Goal: Transaction & Acquisition: Subscribe to service/newsletter

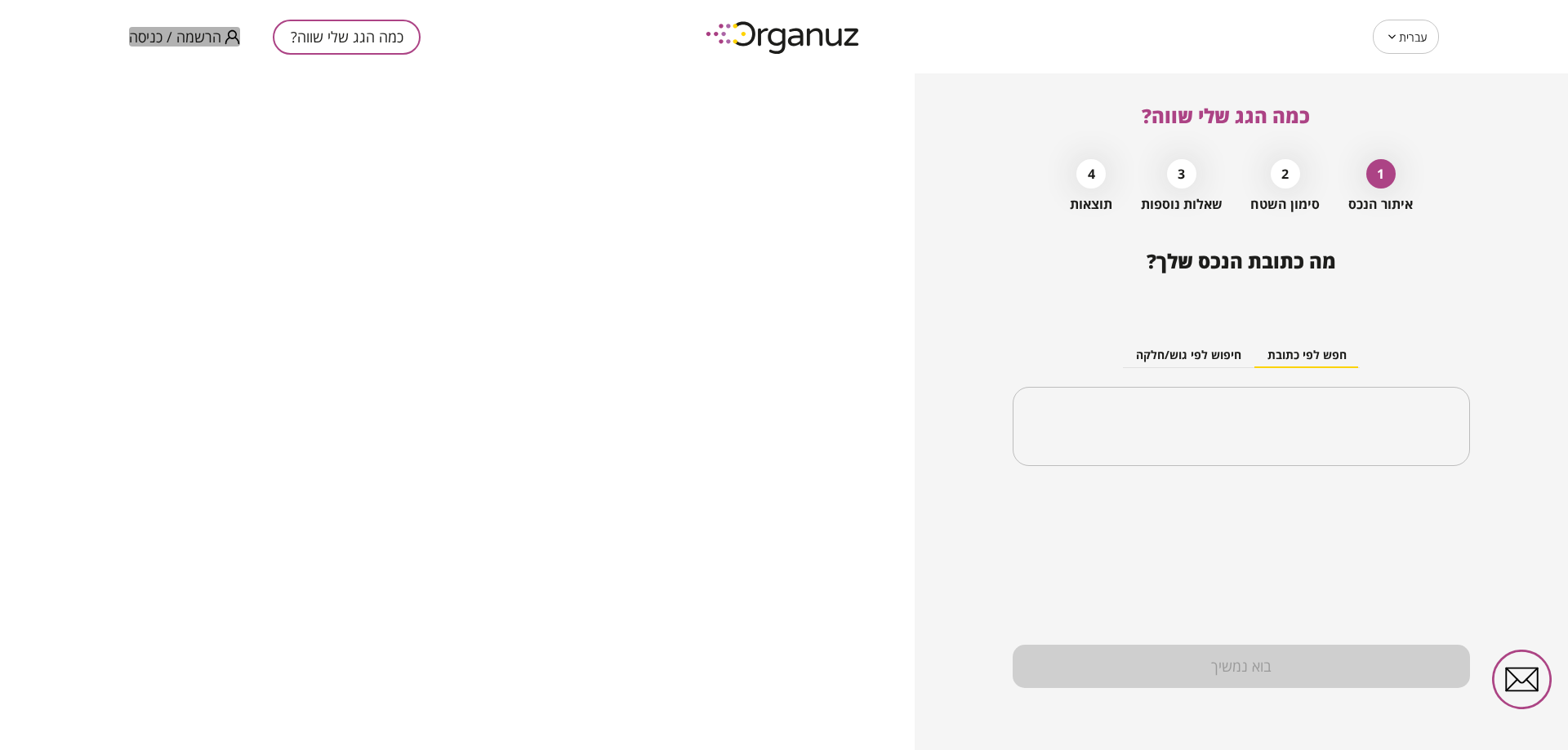
click at [201, 40] on span "הרשמה / כניסה" at bounding box center [175, 37] width 92 height 17
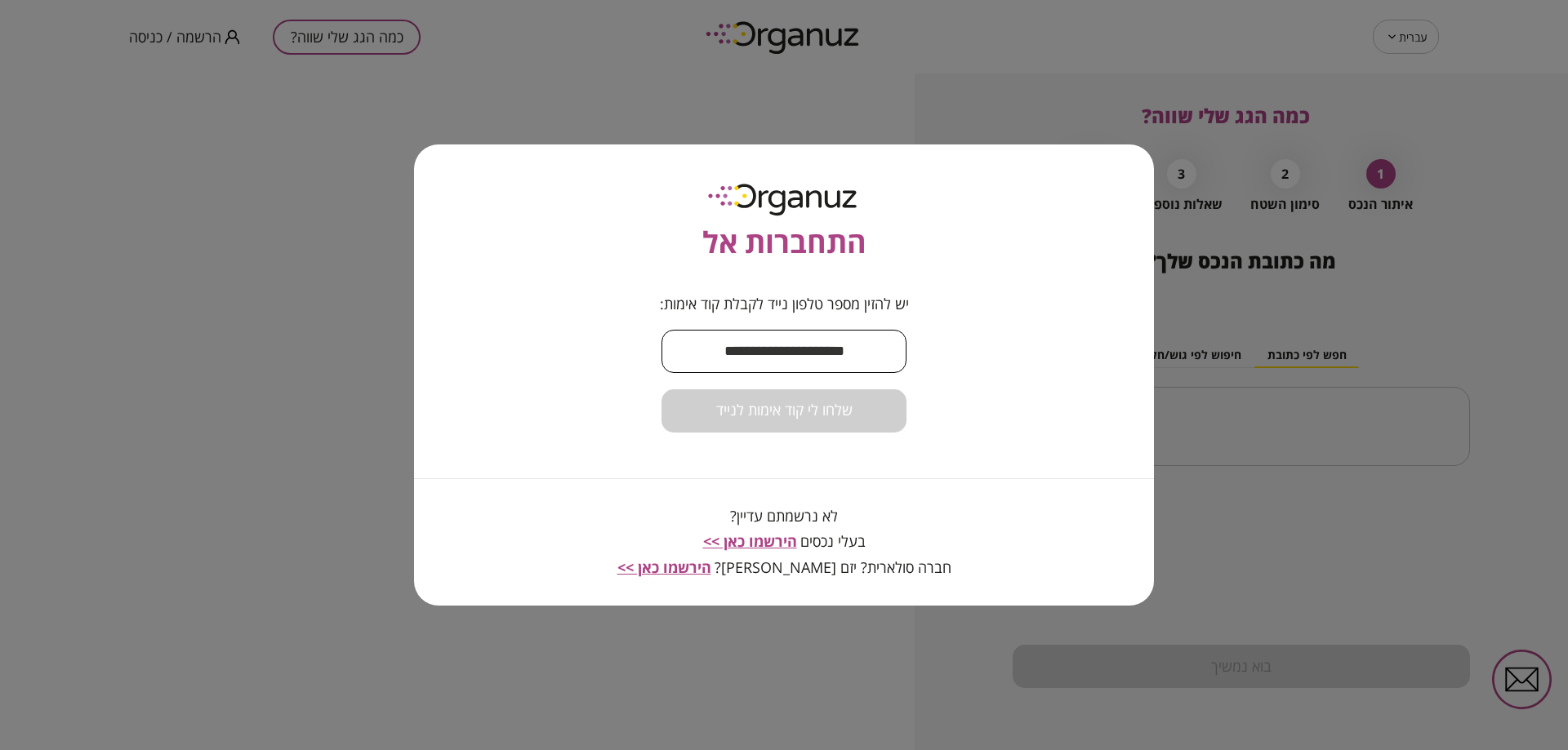
click at [750, 336] on input "text" at bounding box center [784, 351] width 245 height 48
type input "**********"
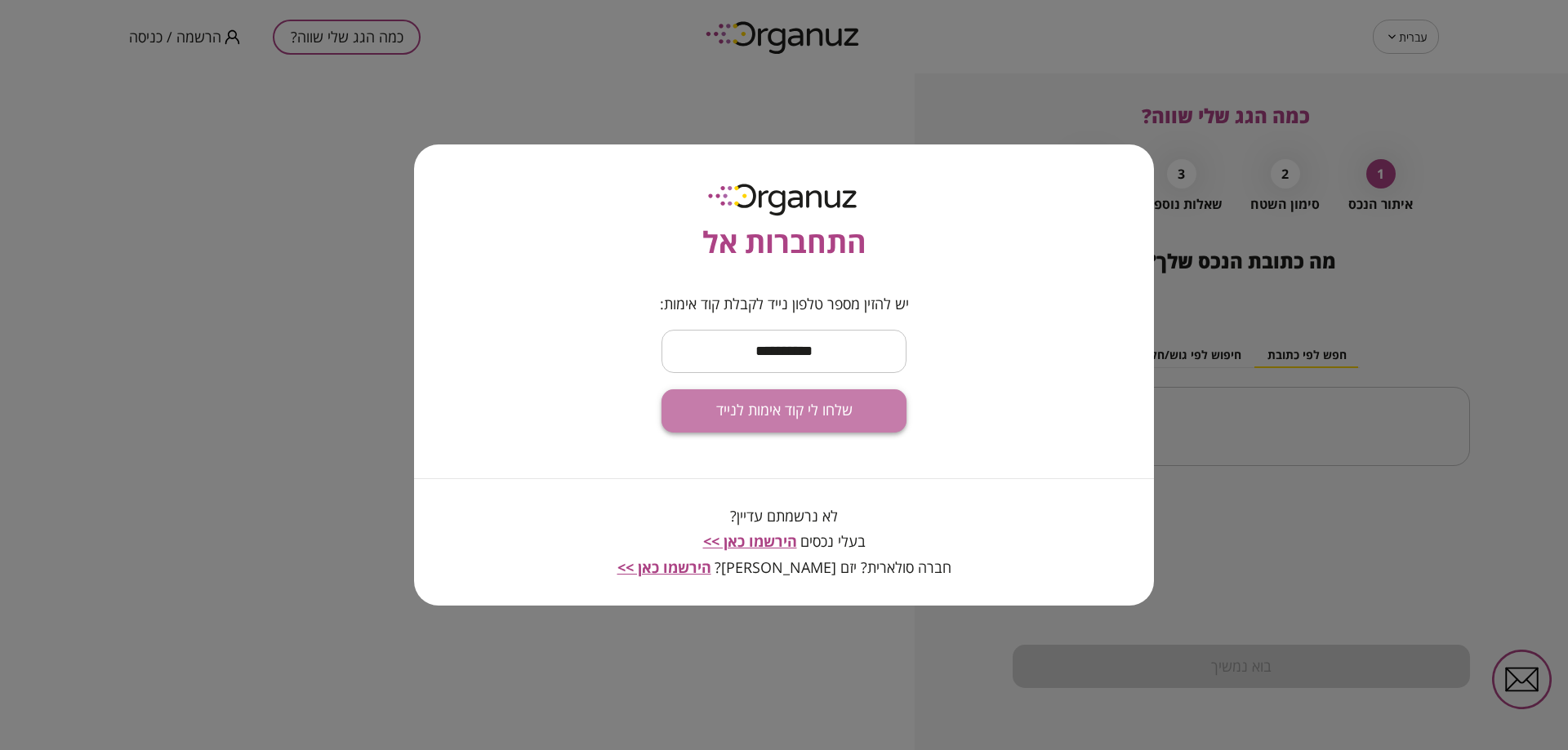
click at [812, 414] on span "שלחו לי קוד אימות לנייד" at bounding box center [784, 411] width 136 height 18
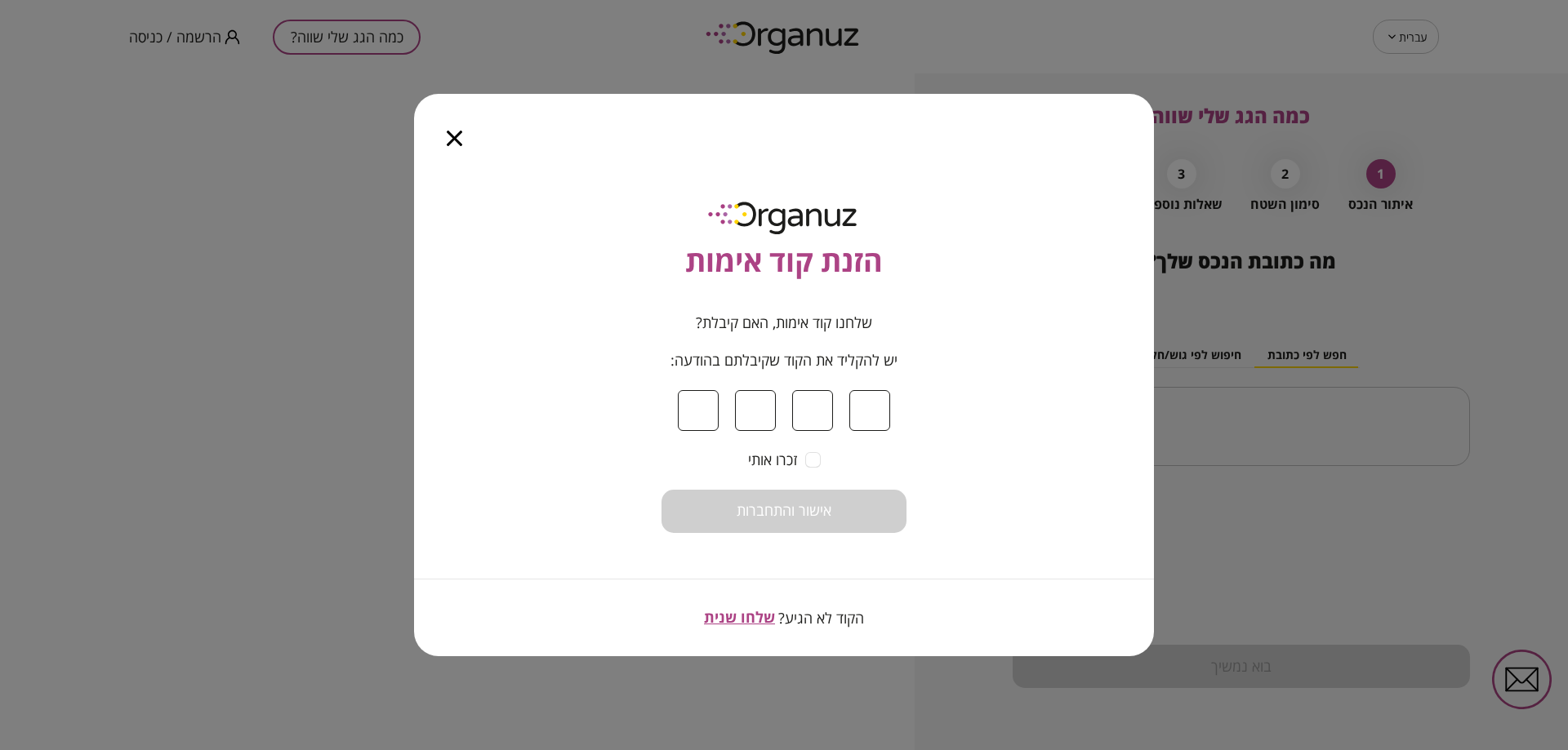
type input "*"
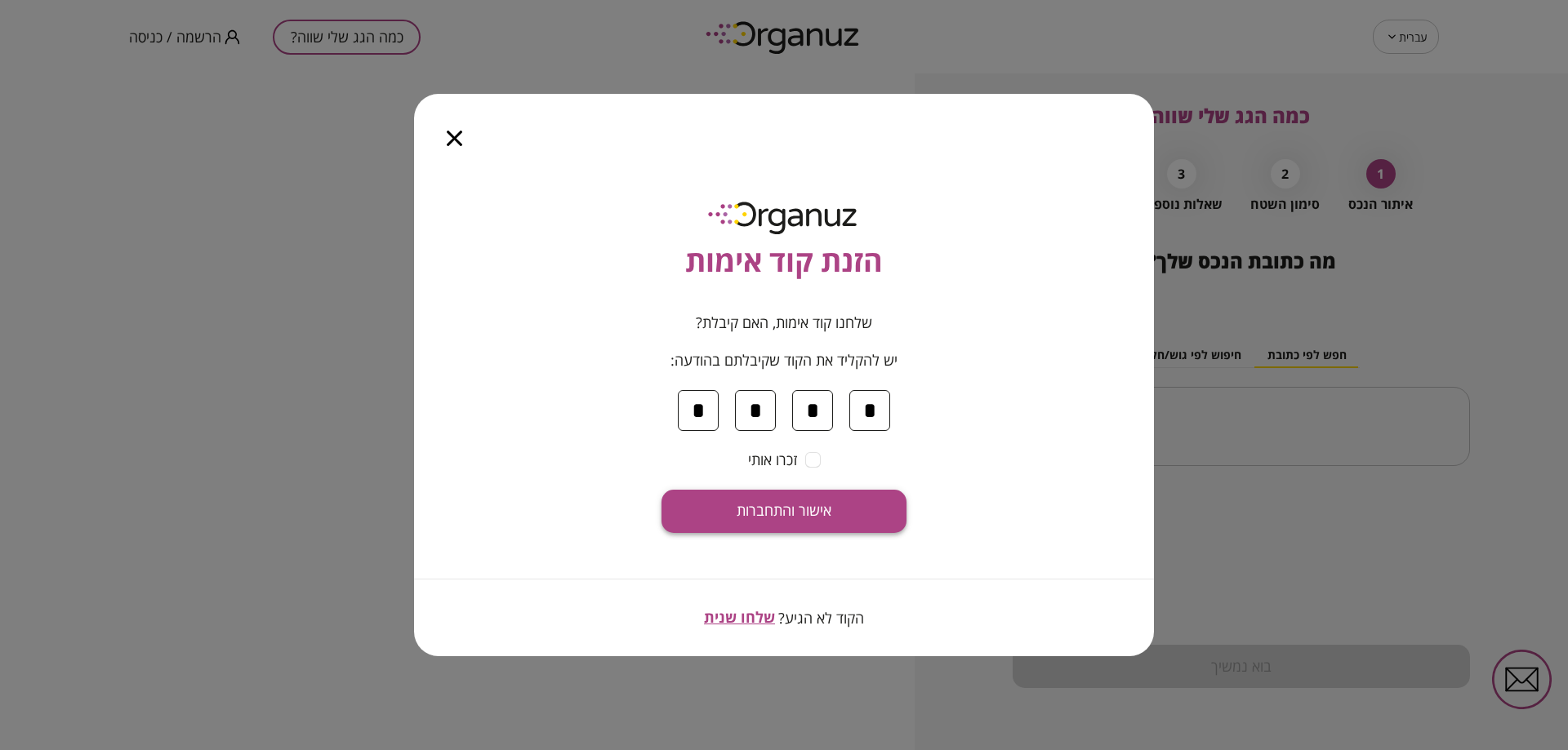
type input "*"
click at [748, 513] on span "אישור והתחברות" at bounding box center [784, 511] width 95 height 18
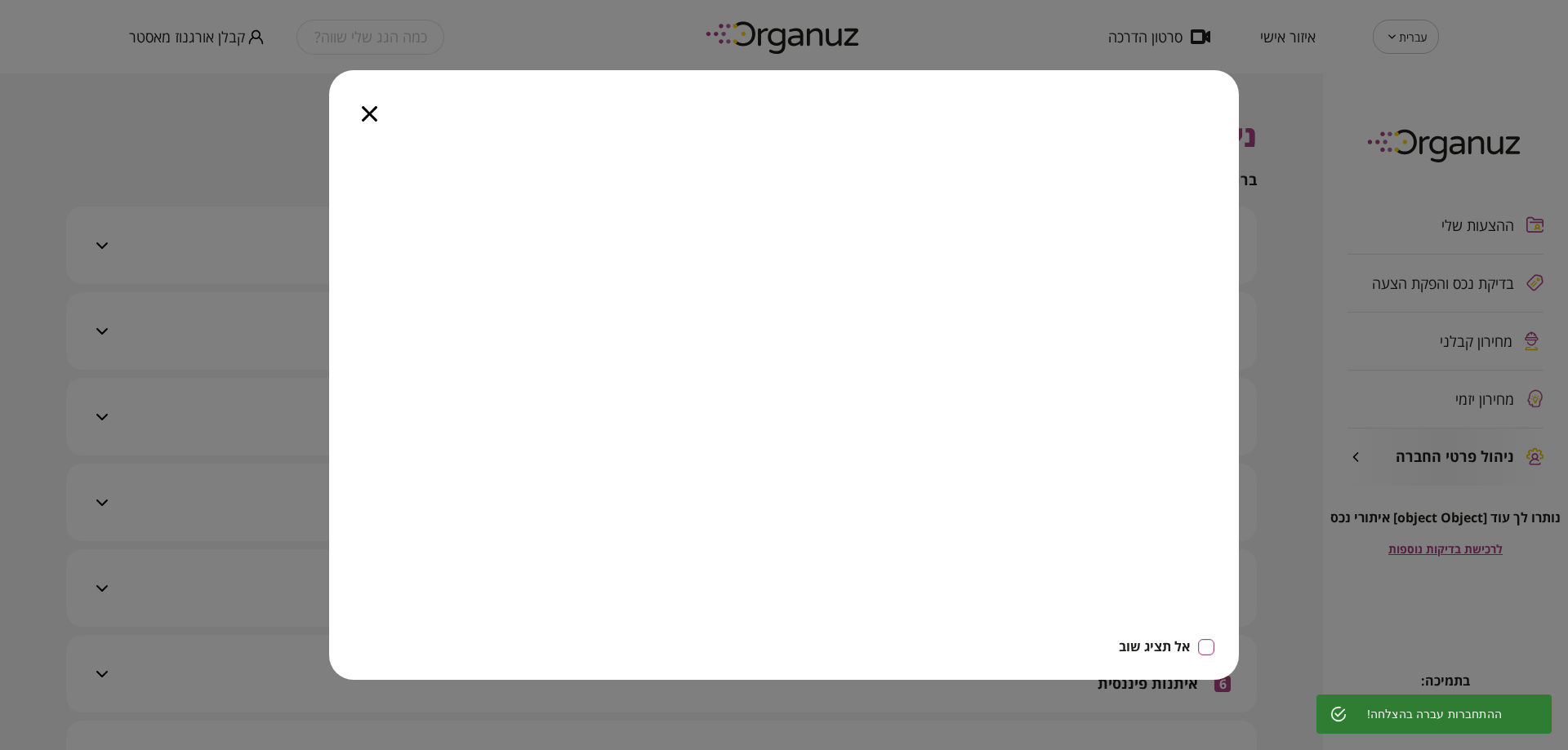
drag, startPoint x: 370, startPoint y: 118, endPoint x: 360, endPoint y: 129, distance: 14.9
click at [370, 118] on icon "button" at bounding box center [370, 114] width 16 height 16
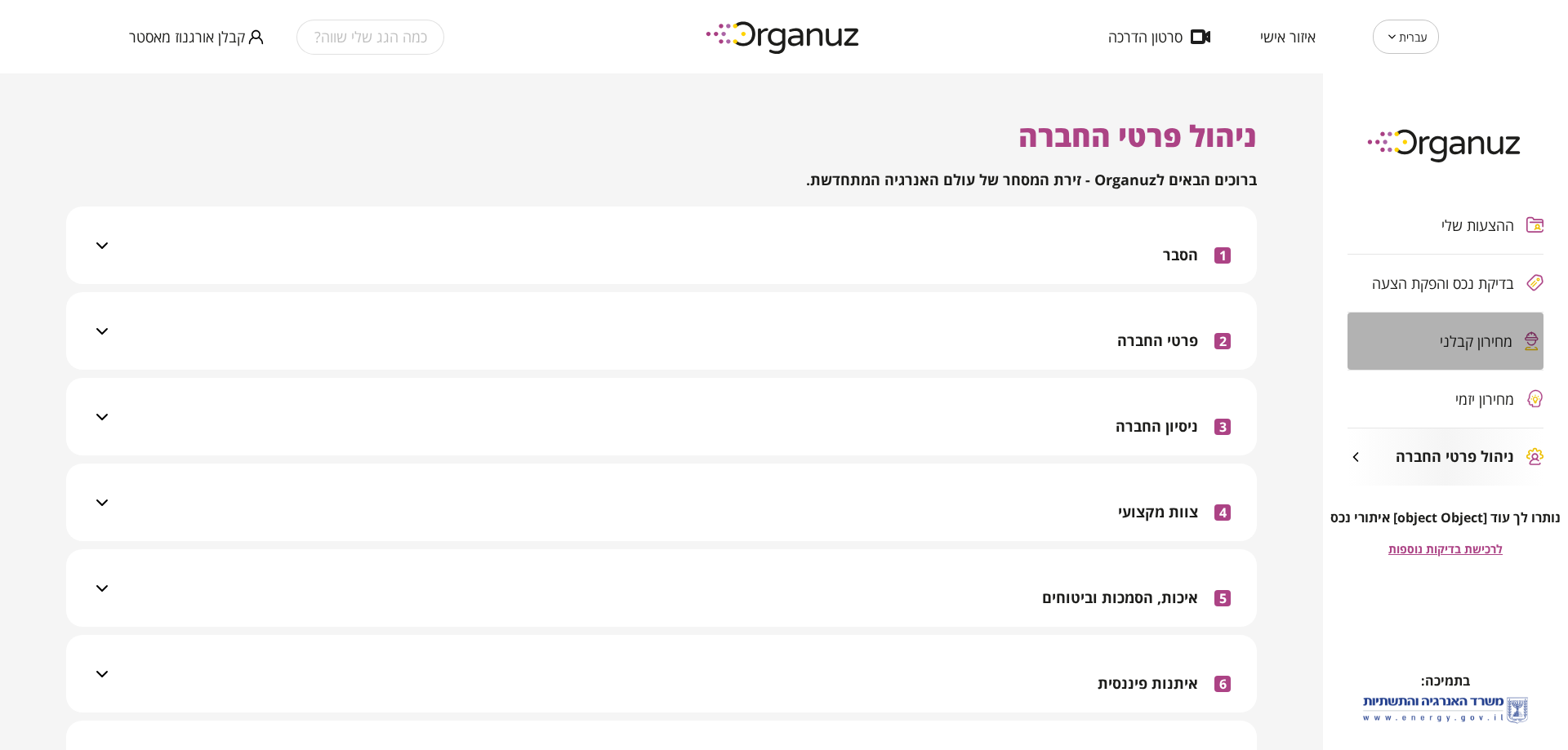
click at [1423, 328] on div "מחירון קבלני" at bounding box center [1446, 342] width 196 height 58
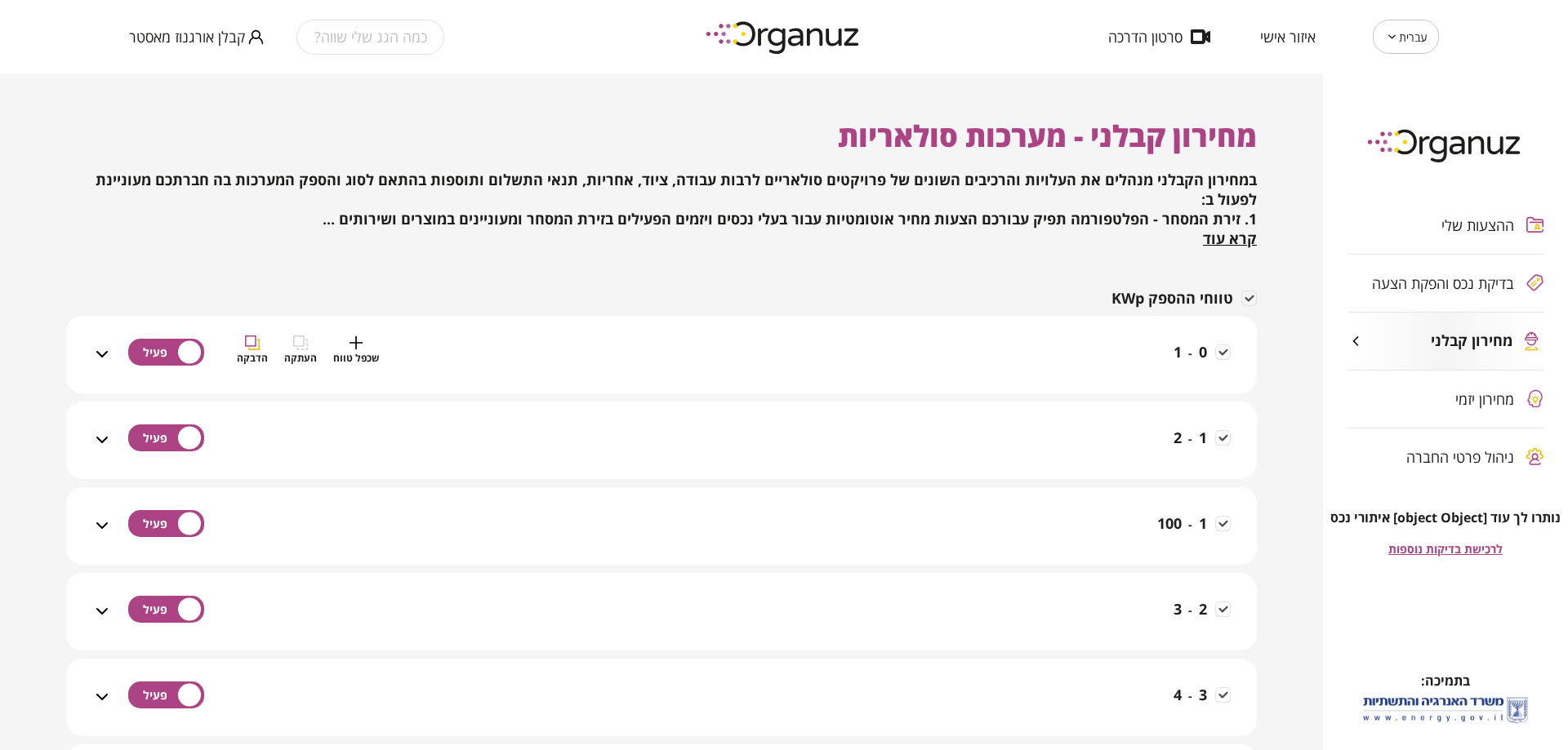
click at [1134, 350] on div "0 - 1 שכפל טווח העתקה הדבקה" at bounding box center [671, 365] width 1119 height 58
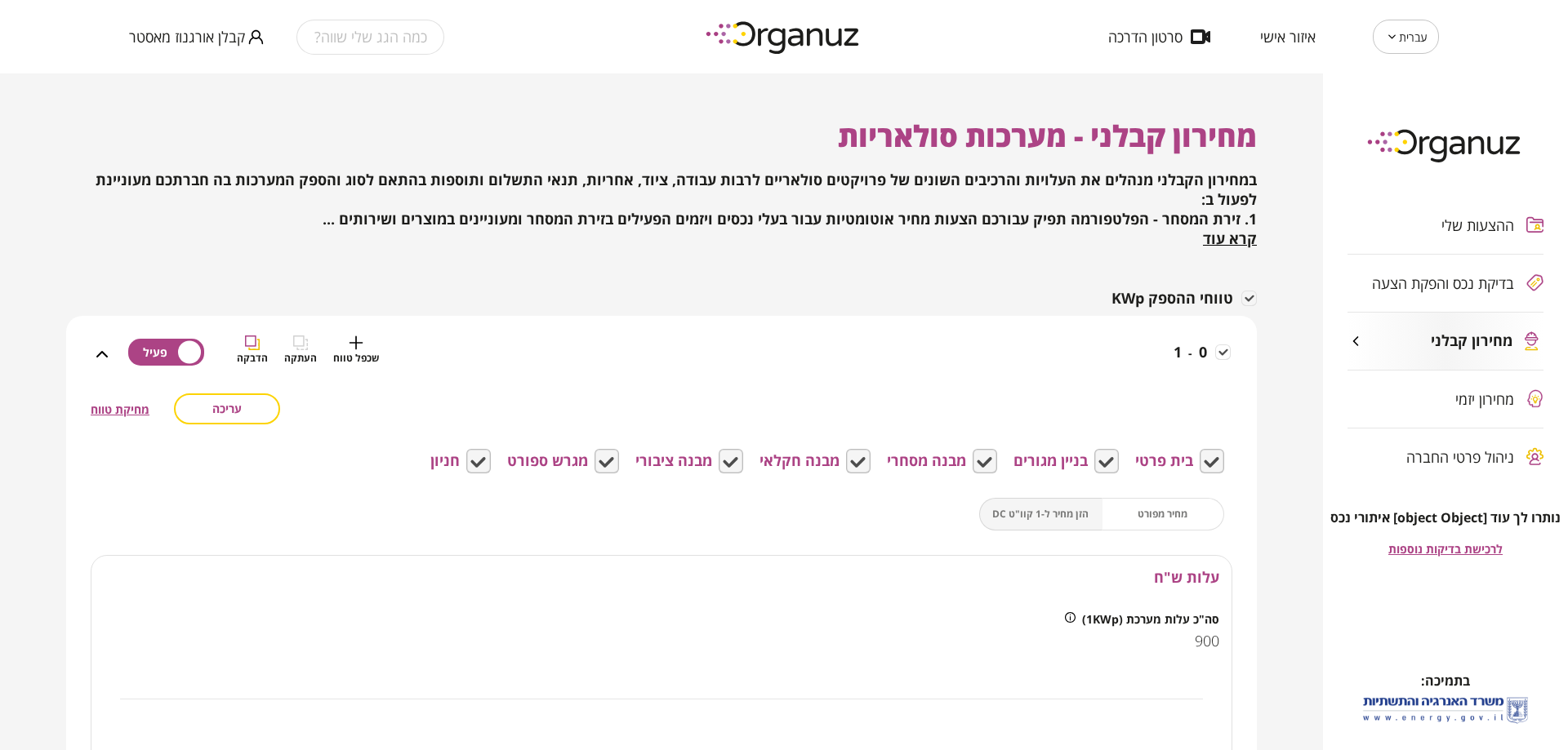
click at [1134, 350] on div "0 - 1 שכפל טווח העתקה הדבקה" at bounding box center [671, 365] width 1119 height 58
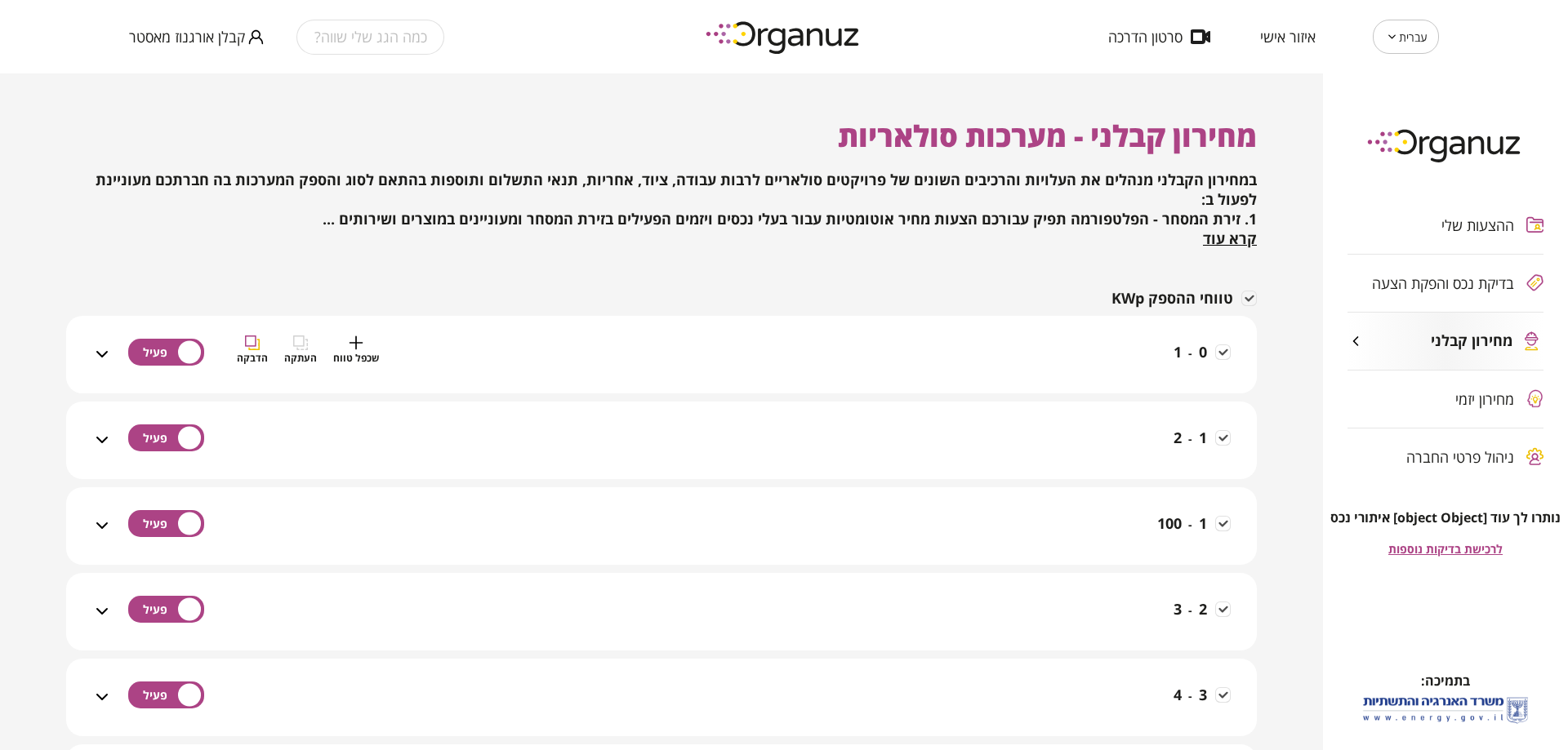
click at [695, 359] on div "0 - 1 שכפל טווח העתקה הדבקה" at bounding box center [671, 365] width 1119 height 58
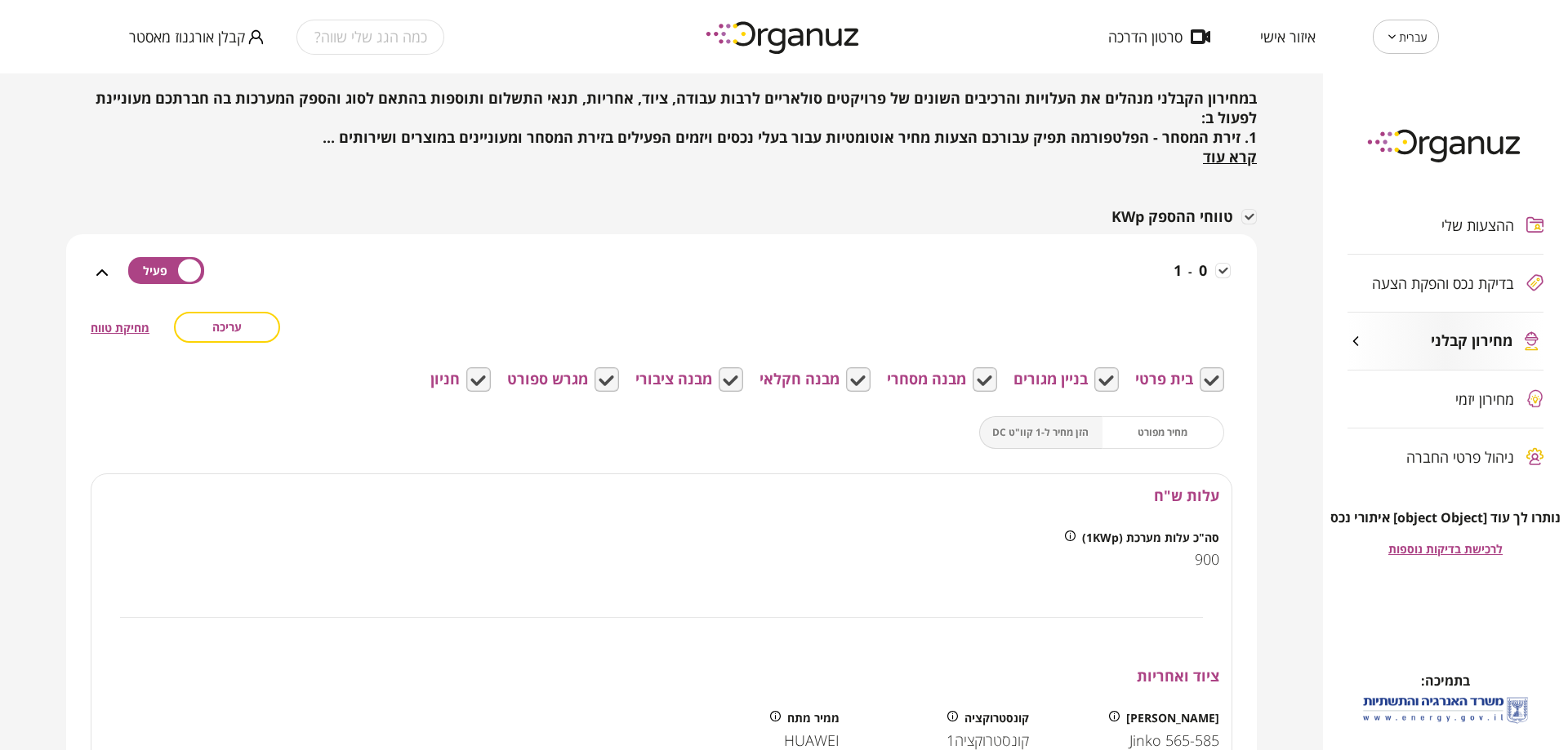
scroll to position [163, 0]
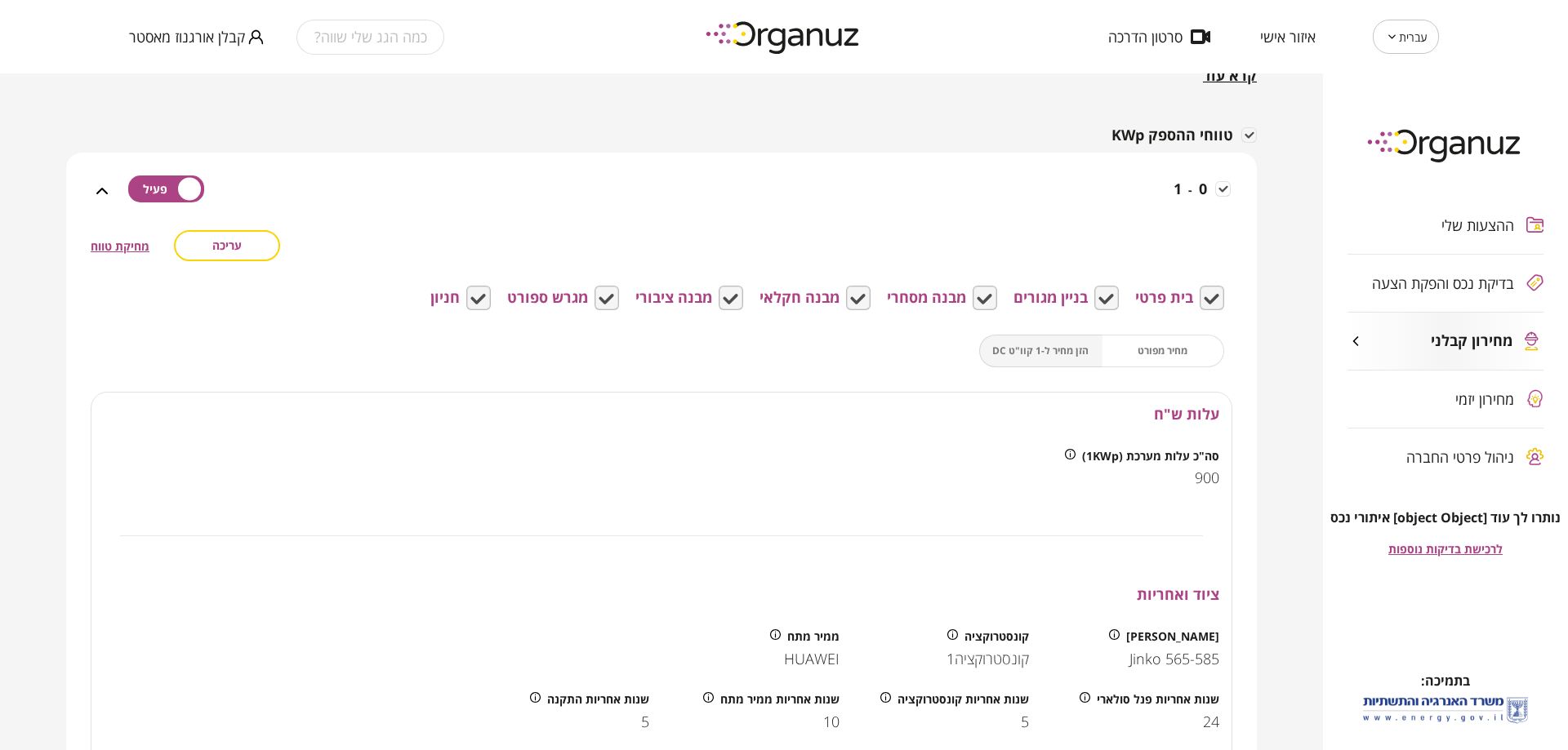
click at [1163, 354] on div "מחיר מפורט הזן מחיר ל-1 קוו"ט DC" at bounding box center [1101, 351] width 245 height 32
click at [1082, 351] on div "מחיר מפורט הזן מחיר ל-1 קוו"ט DC" at bounding box center [1101, 351] width 245 height 32
click at [259, 235] on button "עריכה" at bounding box center [227, 246] width 106 height 31
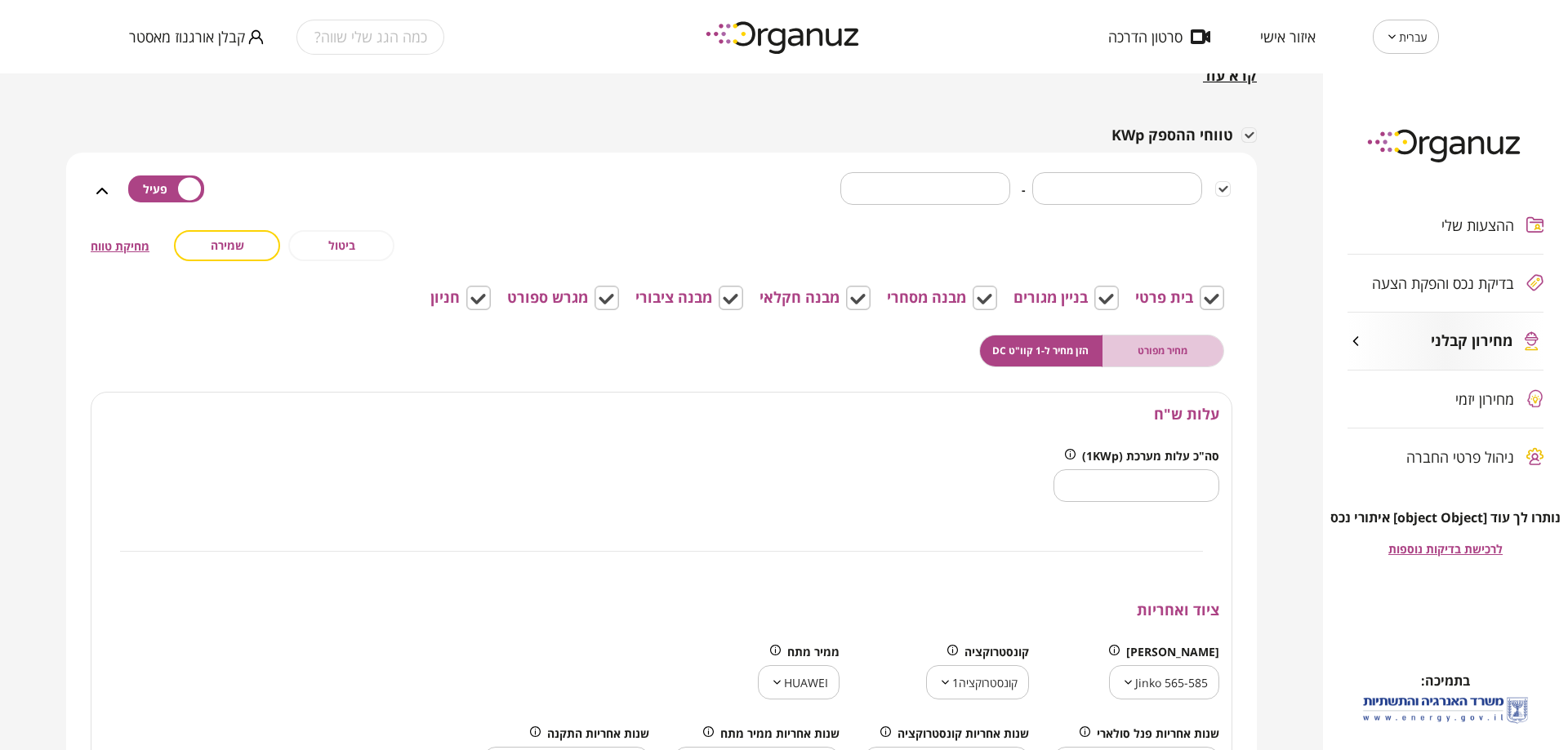
click at [1148, 358] on span "מחיר מפורט" at bounding box center [1162, 351] width 50 height 16
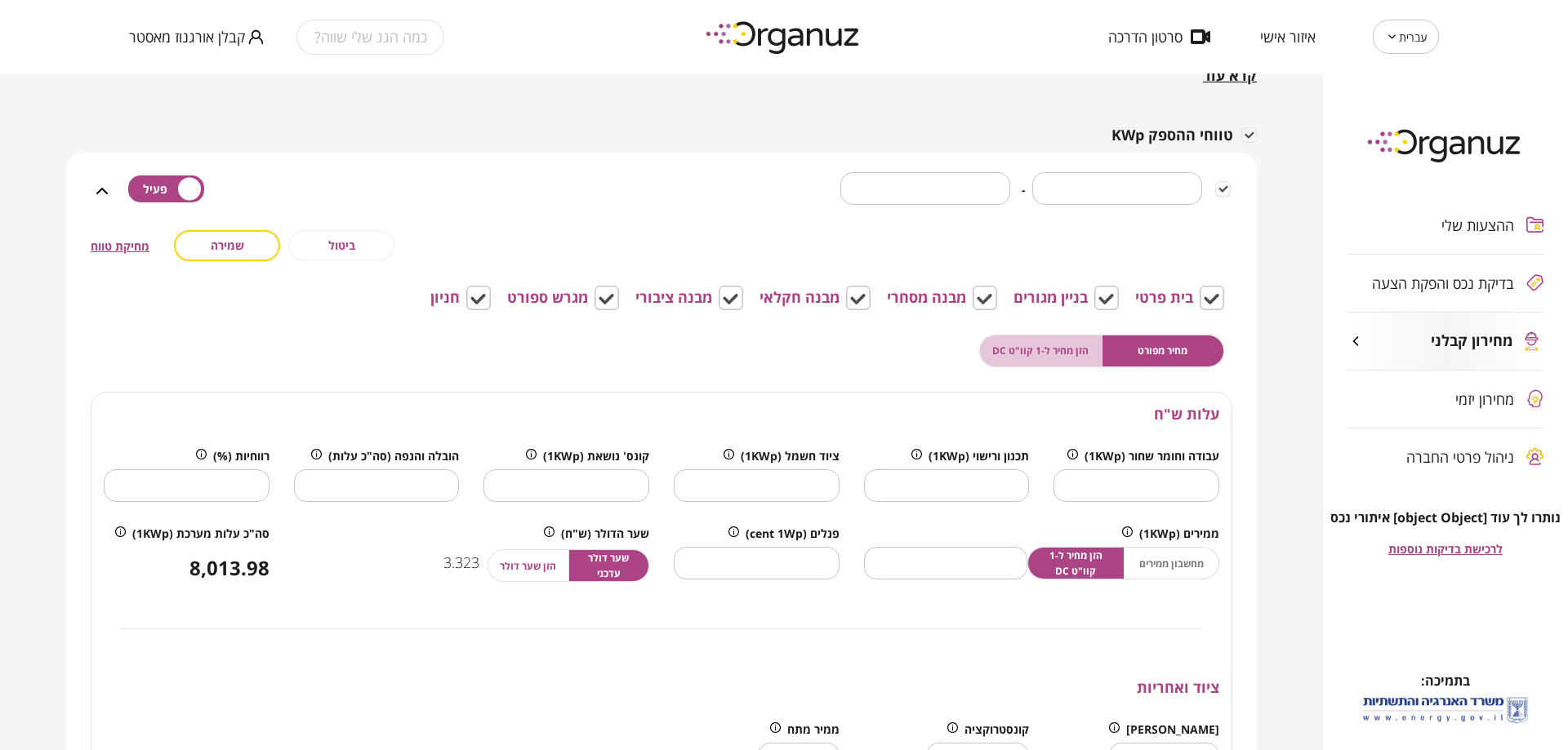
click at [1042, 351] on span "הזן מחיר ל-1 קוו"ט DC" at bounding box center [1040, 351] width 96 height 16
